Goal: Book appointment/travel/reservation

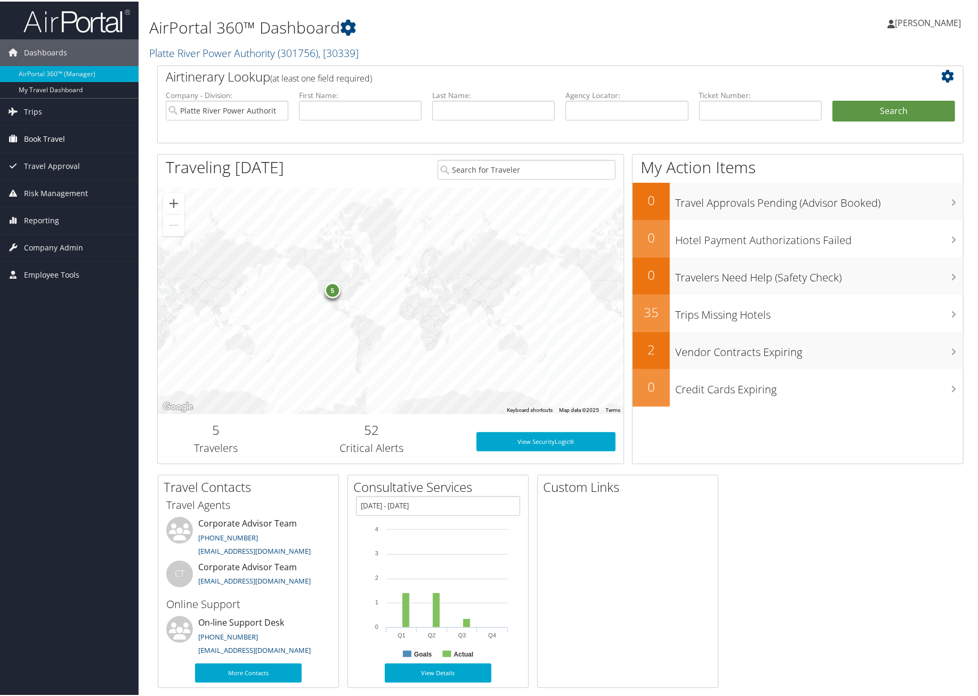
click at [65, 134] on link "Book Travel" at bounding box center [69, 137] width 139 height 27
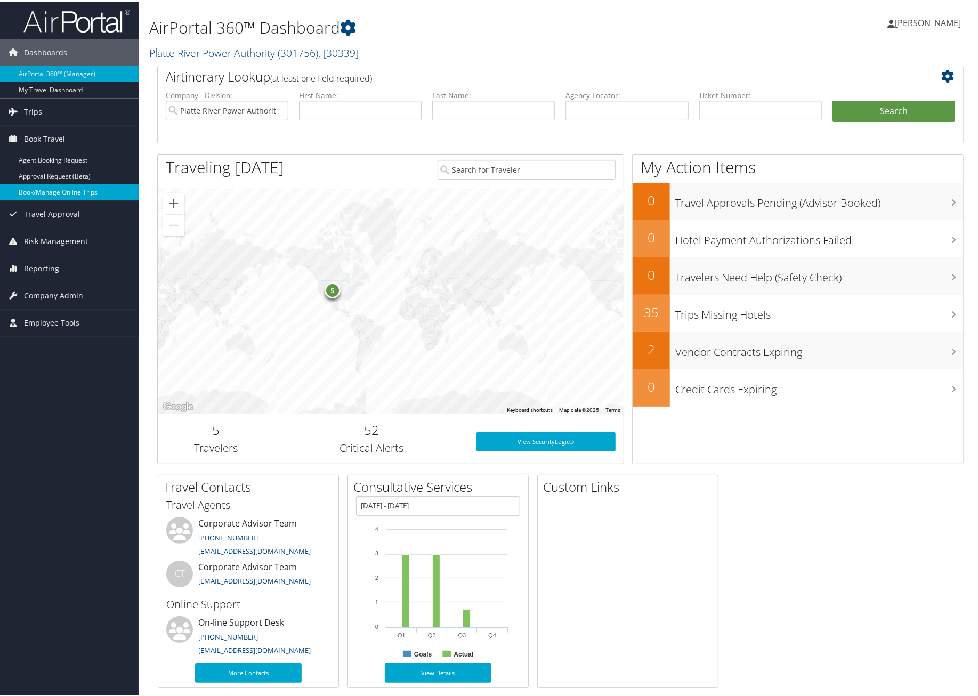
click at [84, 193] on link "Book/Manage Online Trips" at bounding box center [69, 191] width 139 height 16
